Goal: Task Accomplishment & Management: Complete application form

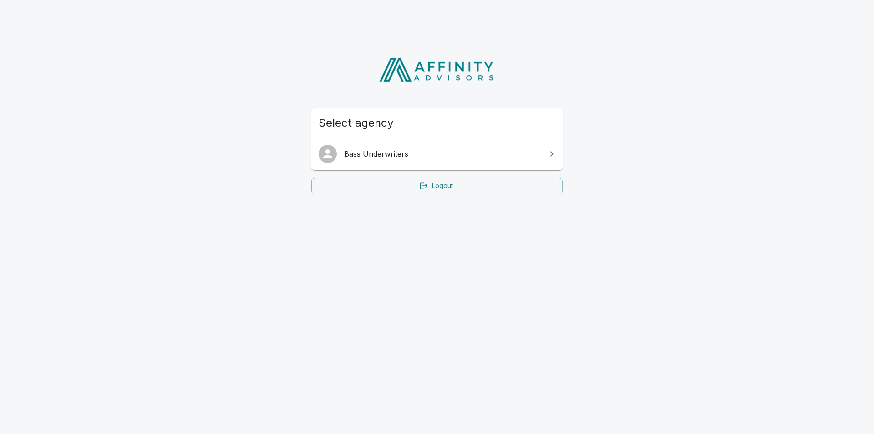
click at [365, 157] on span "Bass Underwriters" at bounding box center [442, 153] width 197 height 11
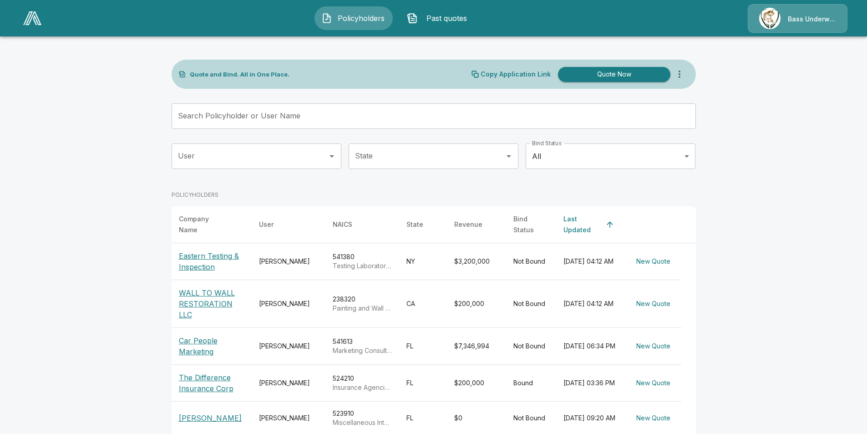
click at [193, 338] on p "Car People Marketing" at bounding box center [212, 346] width 66 height 22
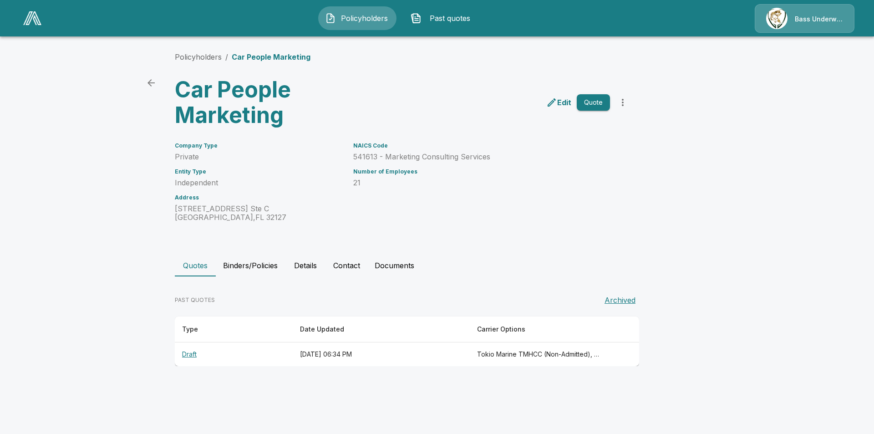
click at [191, 351] on th "Draft" at bounding box center [234, 354] width 118 height 24
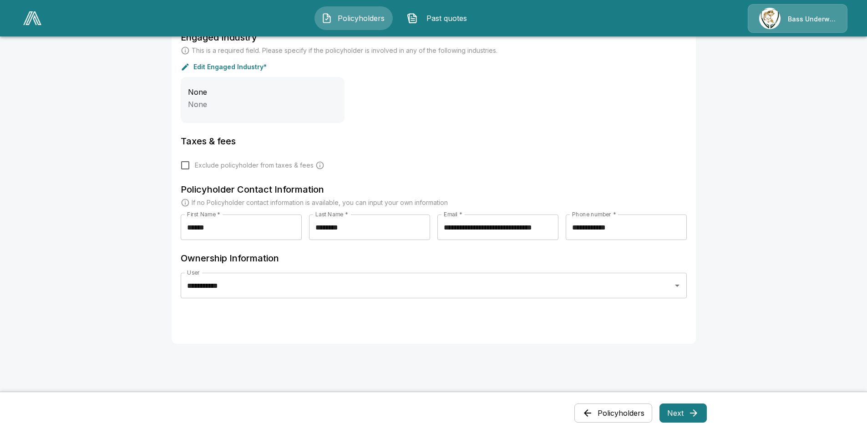
scroll to position [364, 0]
click at [669, 416] on button "Next" at bounding box center [683, 412] width 47 height 19
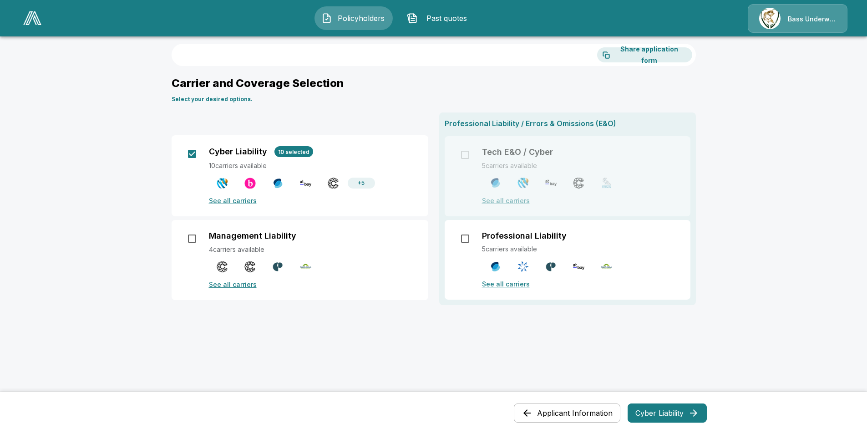
scroll to position [0, 0]
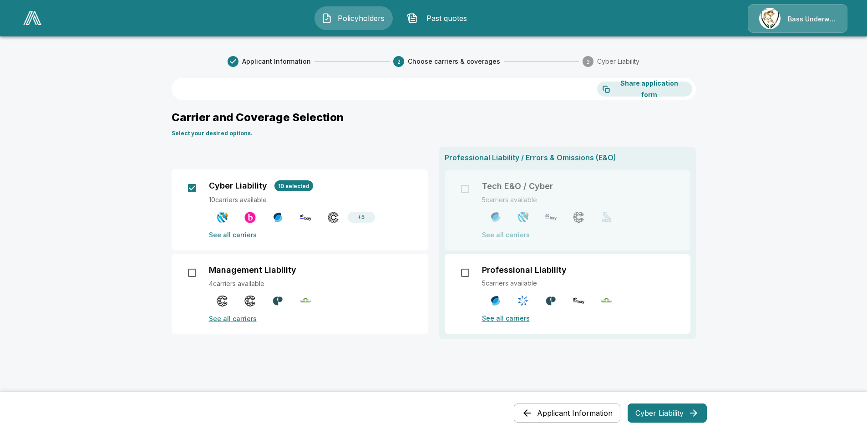
click at [655, 406] on button "Cyber Liability" at bounding box center [667, 412] width 79 height 19
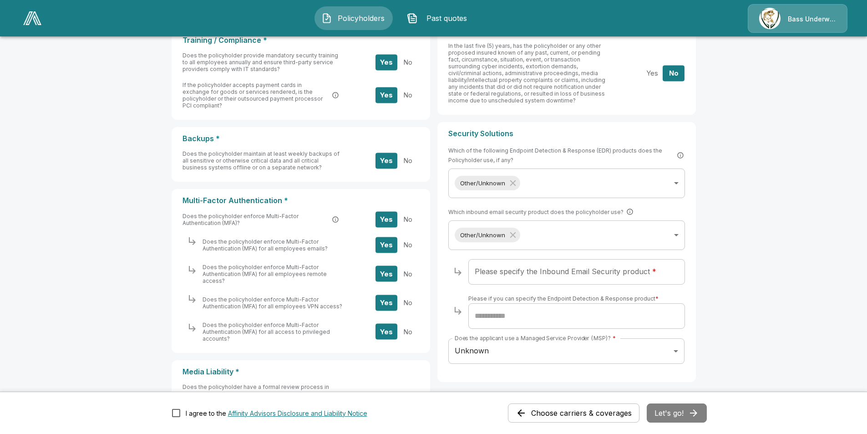
scroll to position [395, 0]
